Goal: Transaction & Acquisition: Purchase product/service

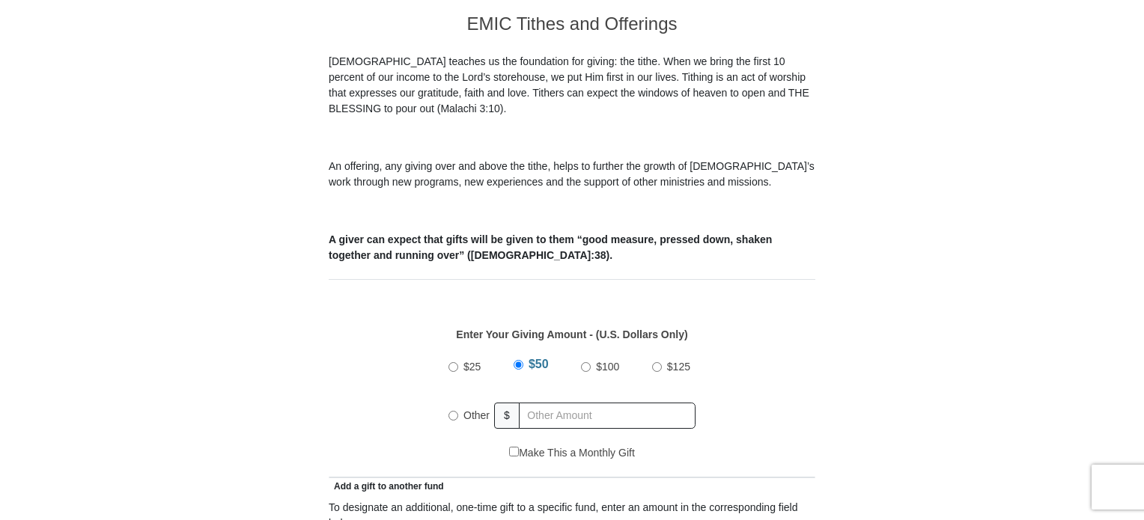
scroll to position [449, 0]
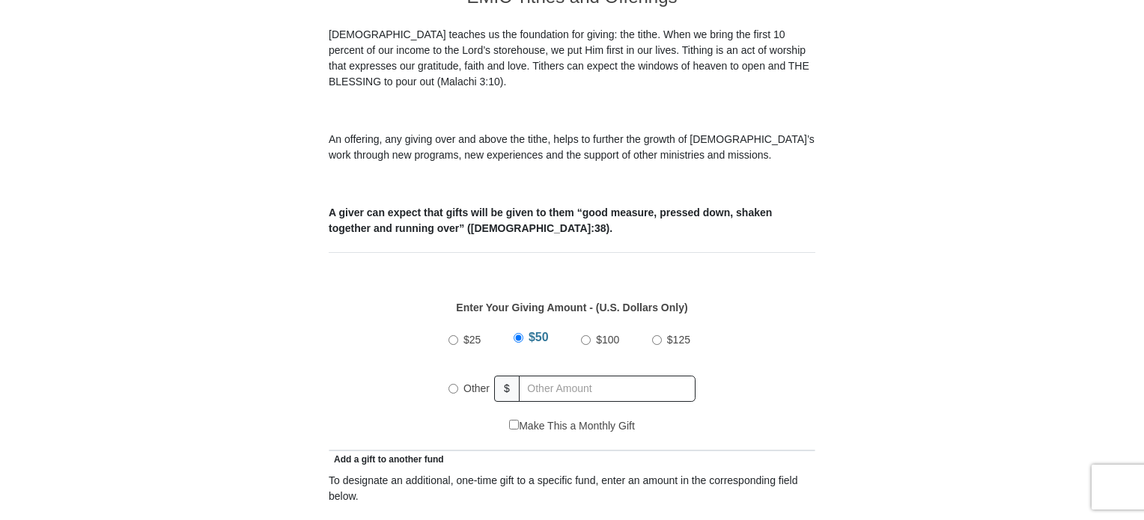
click at [457, 384] on input "Other" at bounding box center [453, 389] width 10 height 10
radio input "true"
click at [605, 376] on input "text" at bounding box center [609, 389] width 171 height 26
type input "464"
click at [793, 359] on div "$25 $50 $100 $125 Other $ 464" at bounding box center [572, 369] width 471 height 97
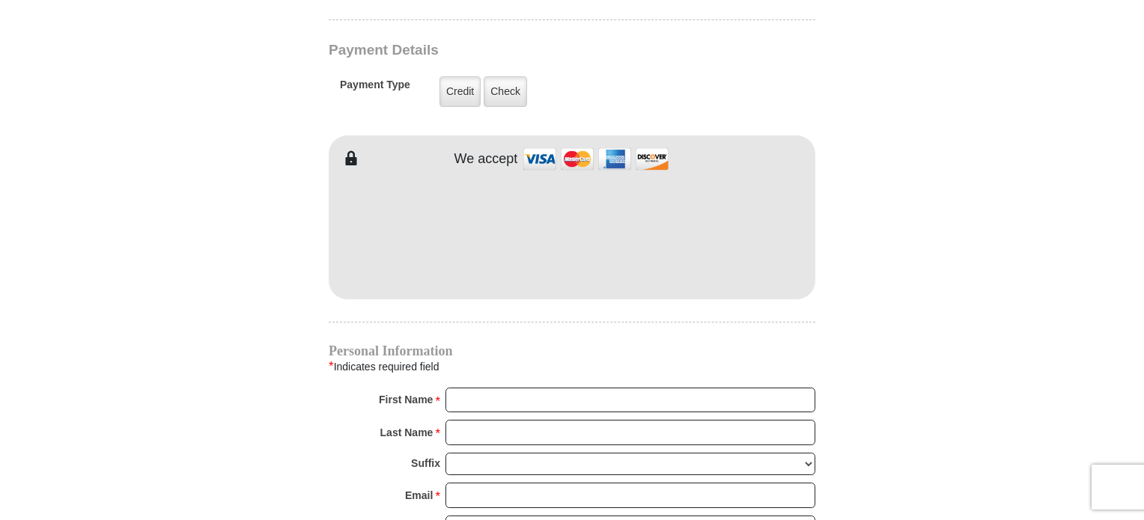
scroll to position [1348, 0]
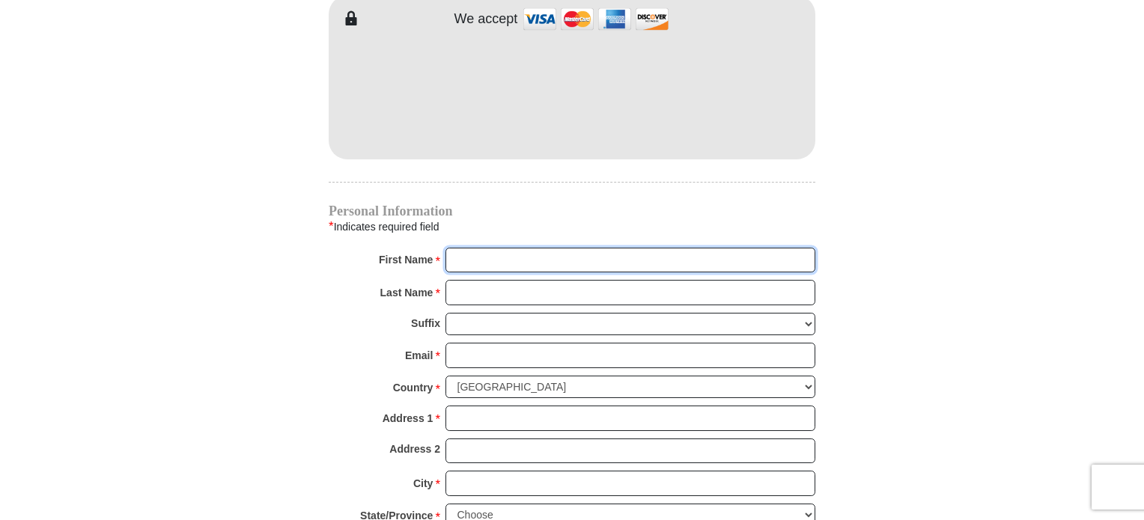
click at [528, 248] on input "First Name *" at bounding box center [631, 260] width 370 height 25
type input "[PERSON_NAME]"
click at [500, 280] on input "Last Name *" at bounding box center [631, 292] width 370 height 25
type input "Chariton"
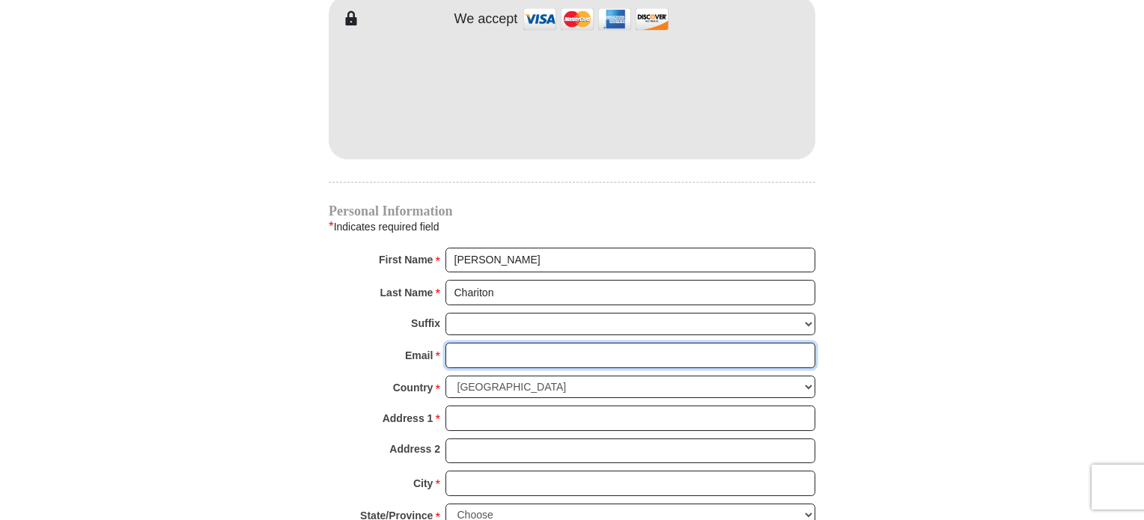
click at [503, 343] on input "Email *" at bounding box center [631, 355] width 370 height 25
type input "[EMAIL_ADDRESS][DOMAIN_NAME]"
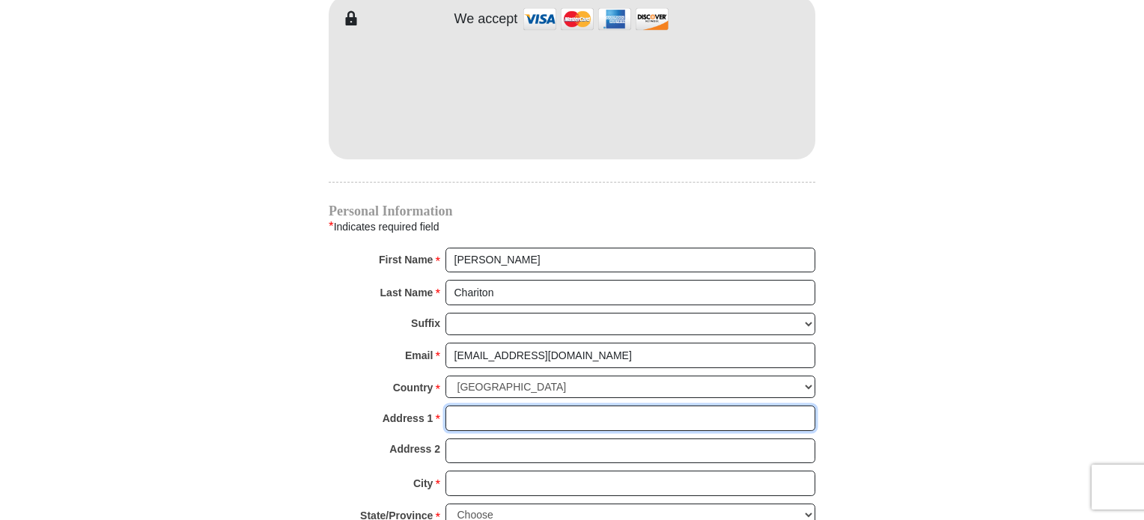
type input "[STREET_ADDRESS]"
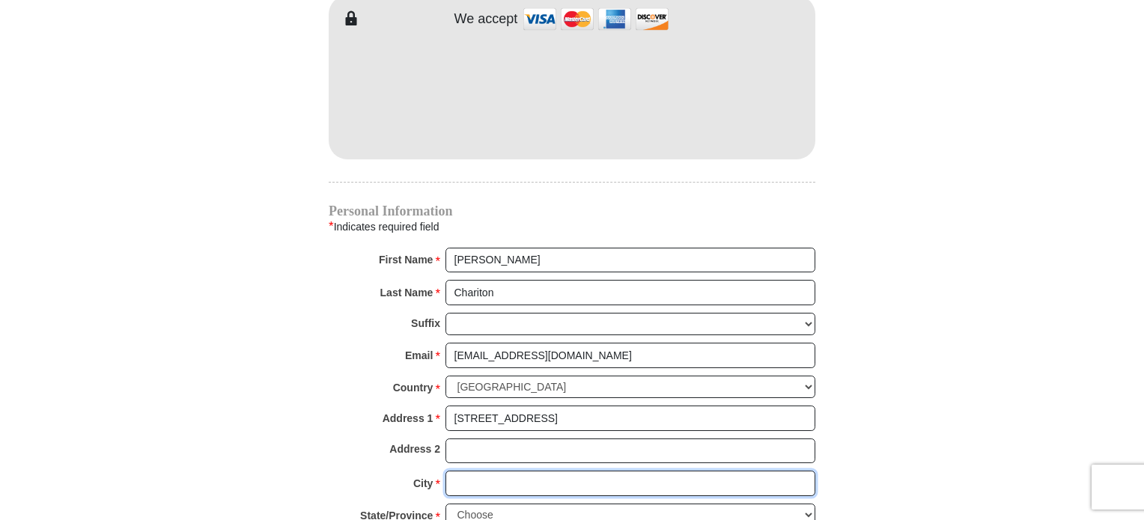
type input "[GEOGRAPHIC_DATA]"
select select "[GEOGRAPHIC_DATA]"
type input "76244-6910"
type input "8173728669"
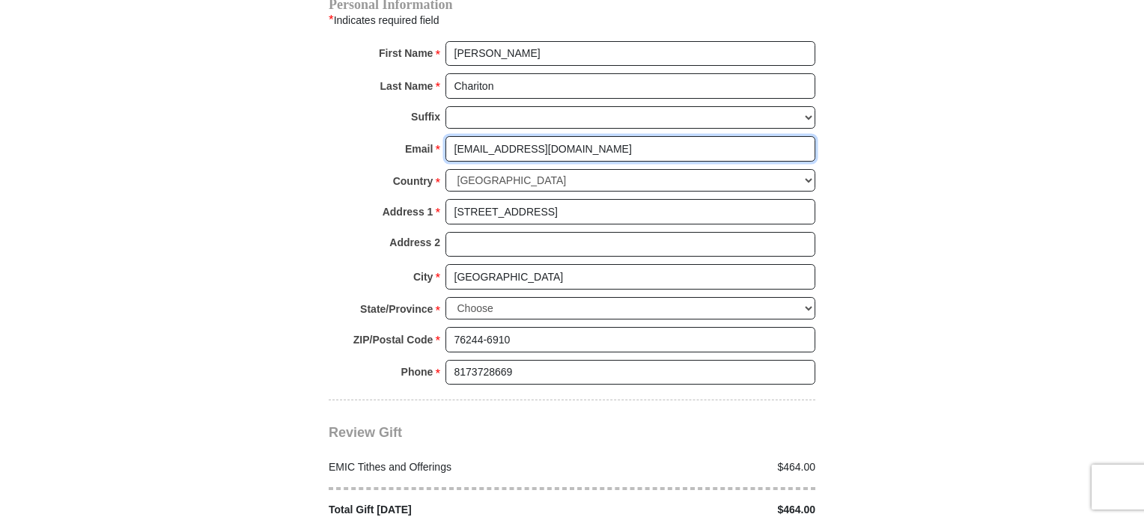
scroll to position [1647, 0]
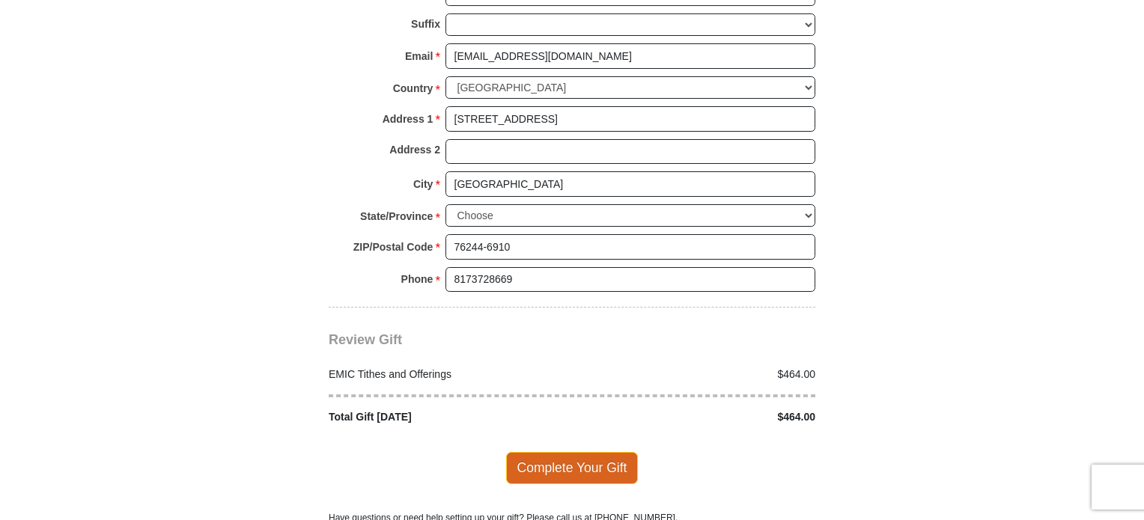
click at [589, 452] on span "Complete Your Gift" at bounding box center [572, 467] width 133 height 31
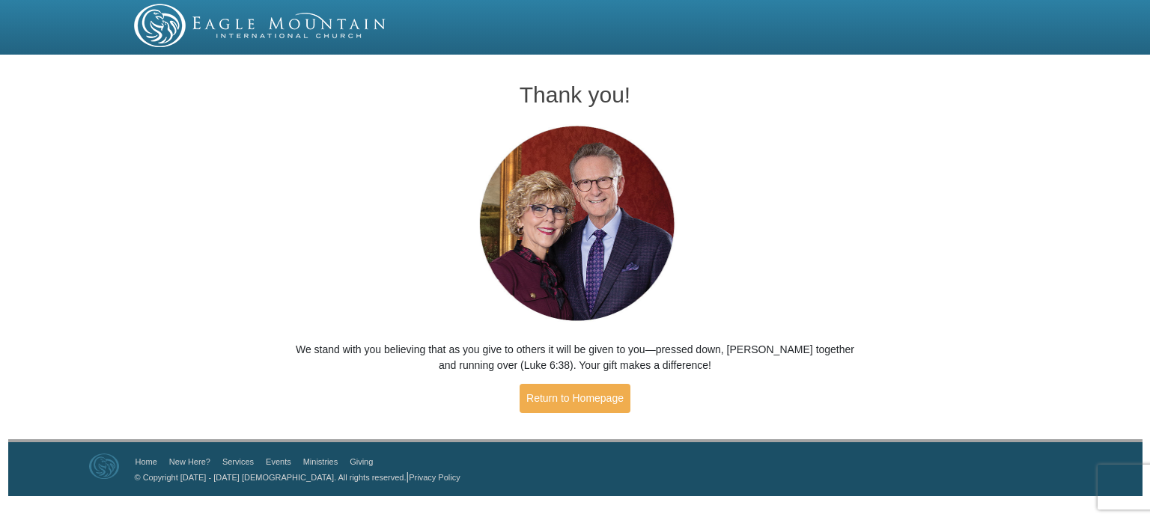
click at [175, 27] on img at bounding box center [260, 25] width 253 height 43
